Goal: Task Accomplishment & Management: Manage account settings

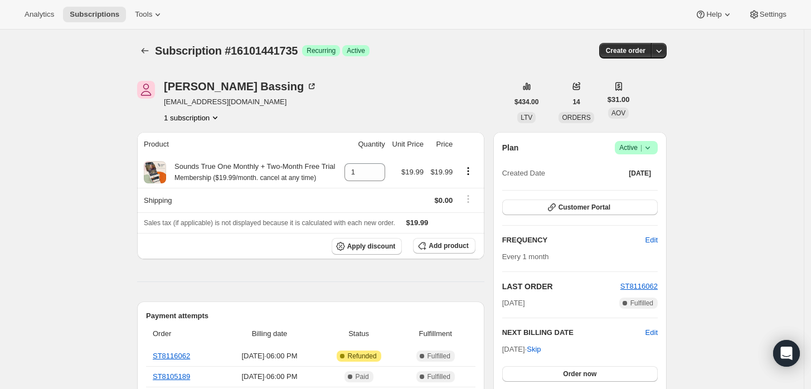
click at [653, 150] on icon at bounding box center [647, 147] width 11 height 11
click at [635, 187] on span "Cancel subscription" at bounding box center [639, 188] width 63 height 8
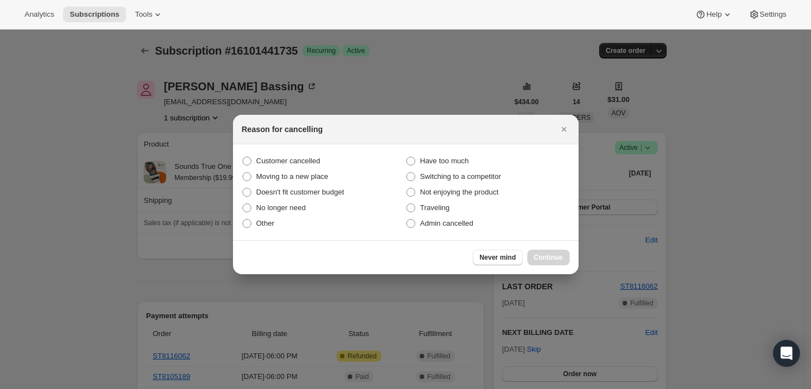
drag, startPoint x: 467, startPoint y: 222, endPoint x: 549, endPoint y: 280, distance: 99.9
click at [467, 223] on span "Admin cancelled" at bounding box center [446, 223] width 53 height 8
click at [407, 220] on input "Admin cancelled" at bounding box center [406, 219] width 1 height 1
radio input "true"
click at [548, 261] on span "Continue" at bounding box center [548, 257] width 29 height 9
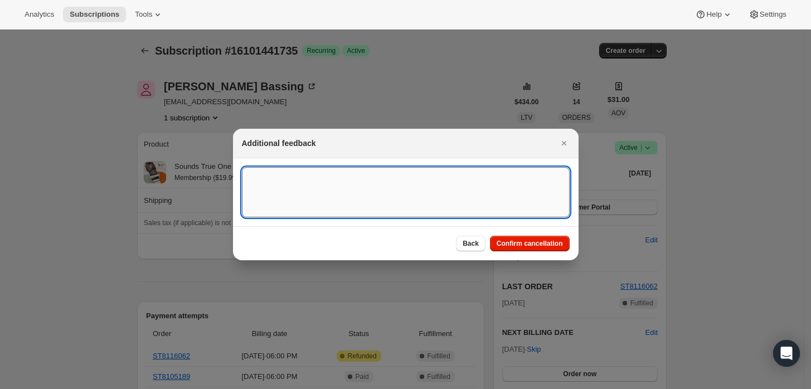
click at [469, 205] on textarea ":rbk:" at bounding box center [406, 192] width 328 height 50
type textarea "Customer requested cancellation and refund."
click at [532, 239] on span "Confirm cancellation" at bounding box center [529, 243] width 66 height 9
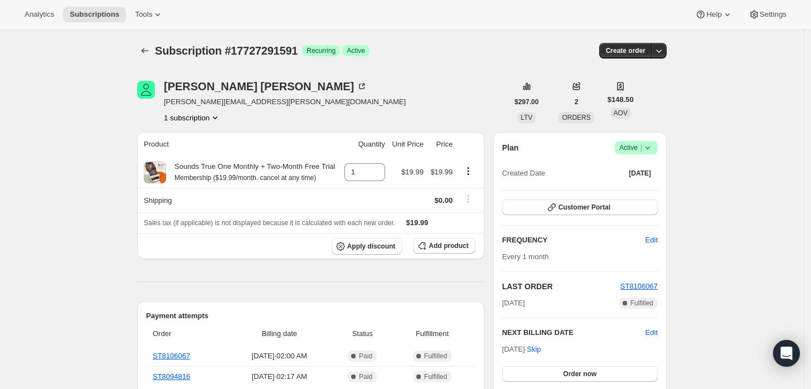
click at [653, 148] on icon at bounding box center [647, 147] width 11 height 11
click at [618, 194] on button "Cancel subscription" at bounding box center [640, 188] width 70 height 18
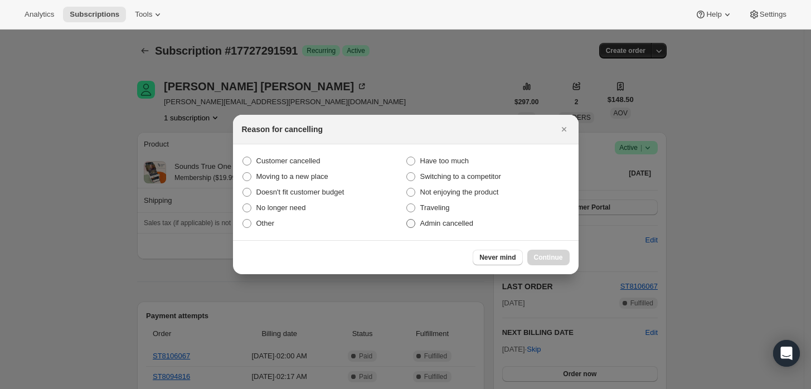
click at [438, 223] on span "Admin cancelled" at bounding box center [446, 223] width 53 height 8
click at [407, 220] on input "Admin cancelled" at bounding box center [406, 219] width 1 height 1
radio input "true"
click at [529, 258] on button "Continue" at bounding box center [548, 258] width 42 height 16
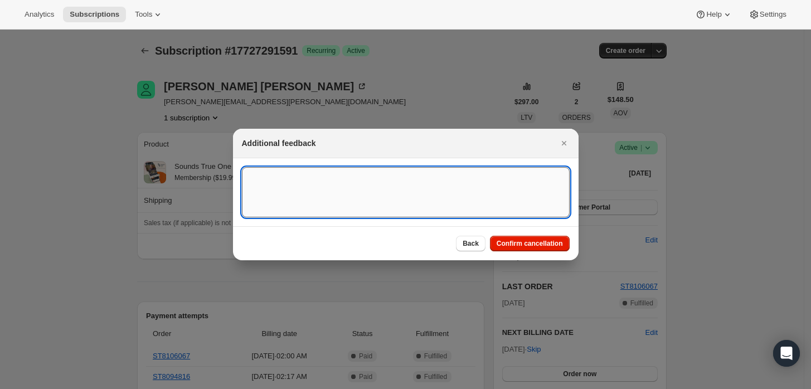
drag, startPoint x: 455, startPoint y: 192, endPoint x: 446, endPoint y: 189, distance: 8.8
click at [446, 189] on textarea ":rbj:" at bounding box center [406, 192] width 328 height 50
type textarea "Customer requested cancellation and refund."
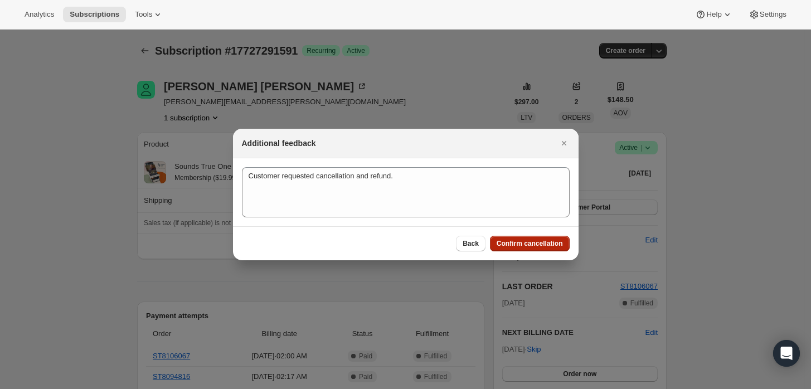
click at [549, 241] on span "Confirm cancellation" at bounding box center [529, 243] width 66 height 9
